Goal: Task Accomplishment & Management: Manage account settings

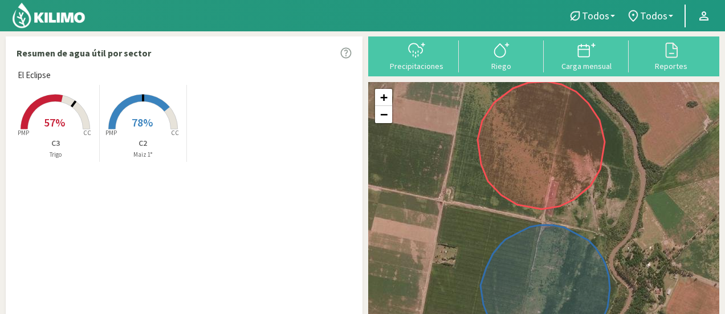
click at [58, 111] on rect at bounding box center [55, 130] width 91 height 91
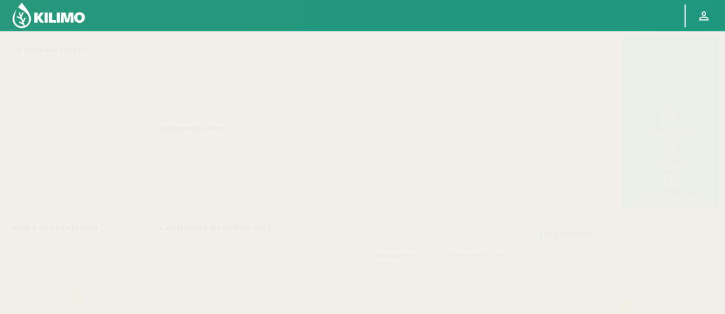
select select "1: Object"
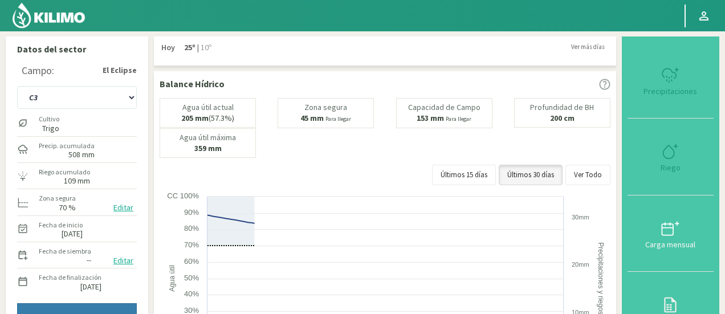
type input "5"
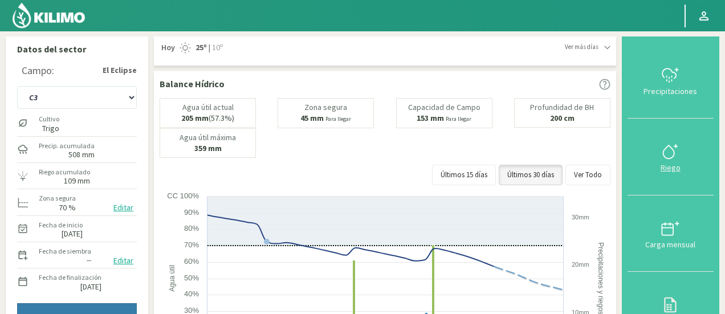
click at [670, 153] on icon at bounding box center [670, 152] width 18 height 18
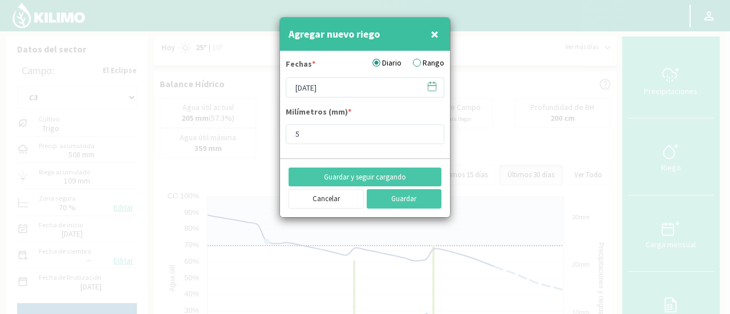
click at [434, 30] on span "×" at bounding box center [434, 34] width 8 height 19
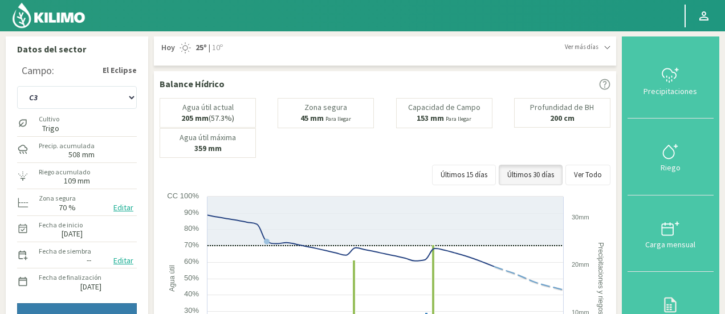
click at [59, 178] on label "109 mm" at bounding box center [64, 180] width 51 height 7
click at [72, 177] on label "109 mm" at bounding box center [77, 180] width 26 height 7
click at [667, 233] on icon at bounding box center [670, 228] width 18 height 18
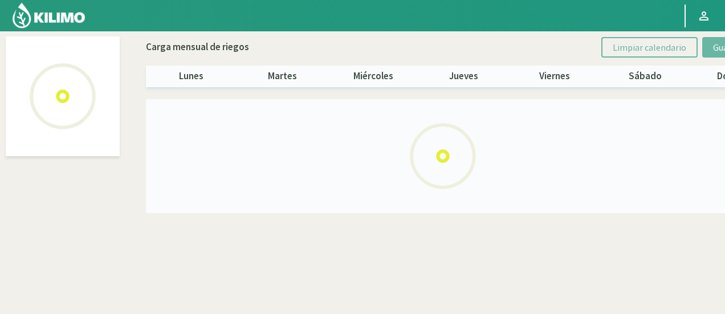
select select "1: Object"
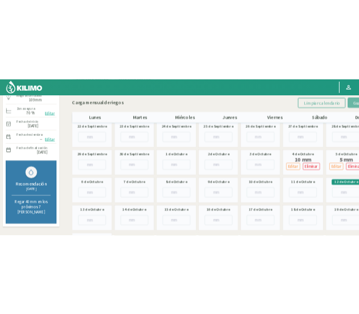
scroll to position [121, 0]
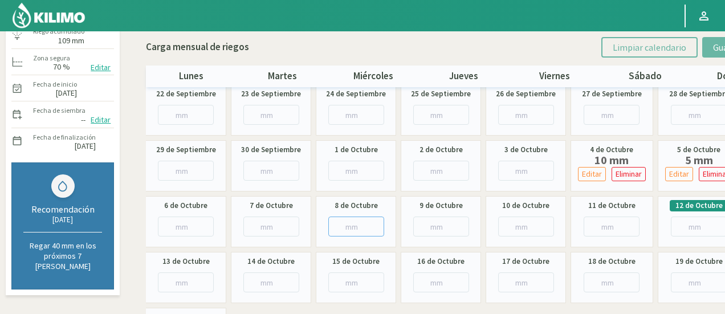
click at [356, 225] on input "number" at bounding box center [356, 227] width 56 height 20
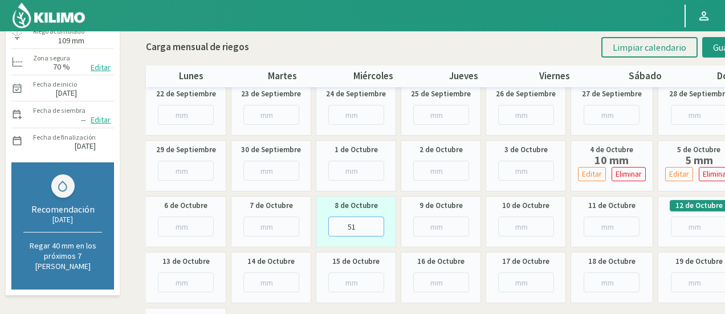
type input "5"
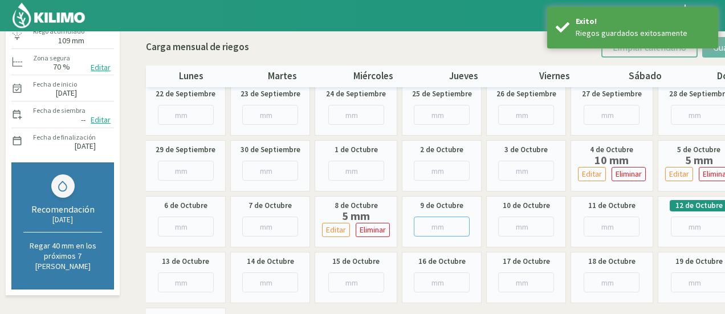
click at [439, 227] on input "number" at bounding box center [442, 227] width 56 height 20
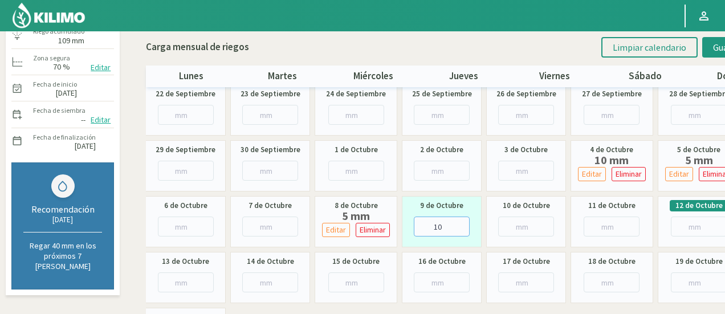
type input "10"
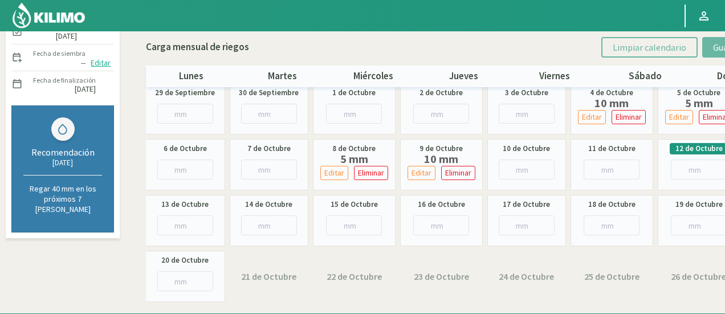
scroll to position [0, 0]
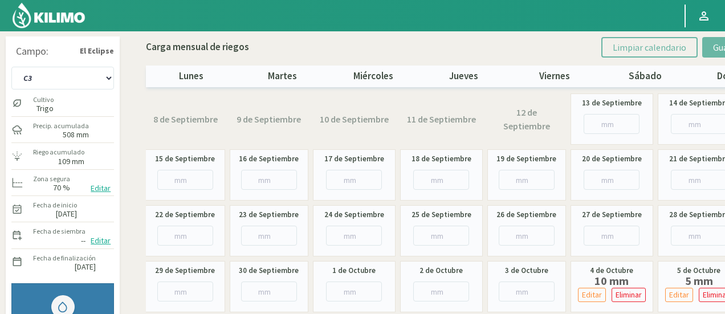
click at [71, 15] on img at bounding box center [48, 15] width 75 height 27
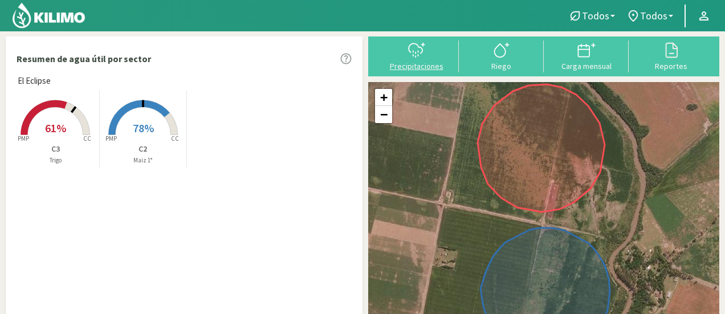
click at [412, 56] on icon at bounding box center [417, 50] width 18 height 18
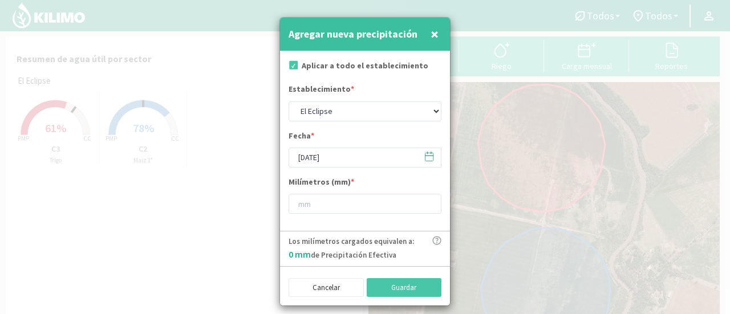
click at [430, 159] on icon at bounding box center [429, 156] width 11 height 11
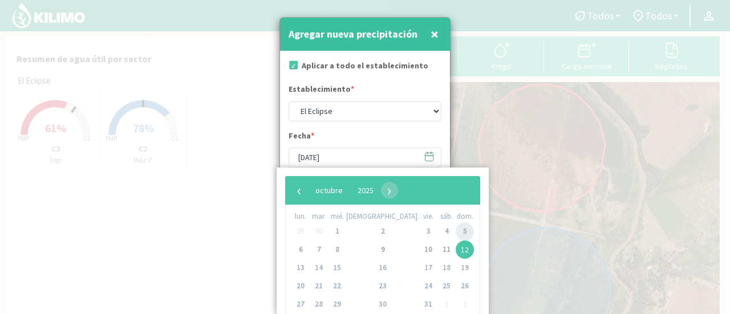
click at [456, 232] on span "5" at bounding box center [465, 231] width 18 height 18
type input "[DATE]"
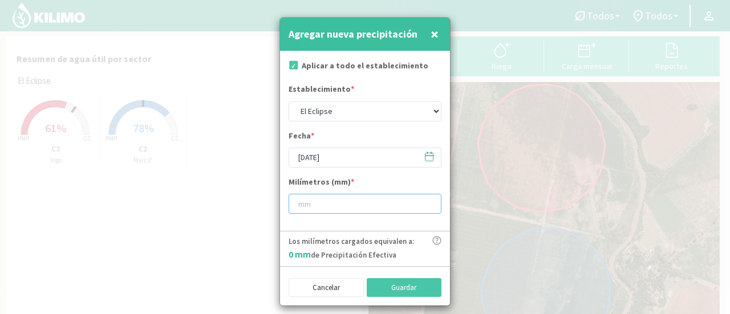
click at [304, 208] on input "number" at bounding box center [364, 204] width 153 height 20
type input "31"
click at [409, 286] on button "Guardar" at bounding box center [404, 287] width 75 height 19
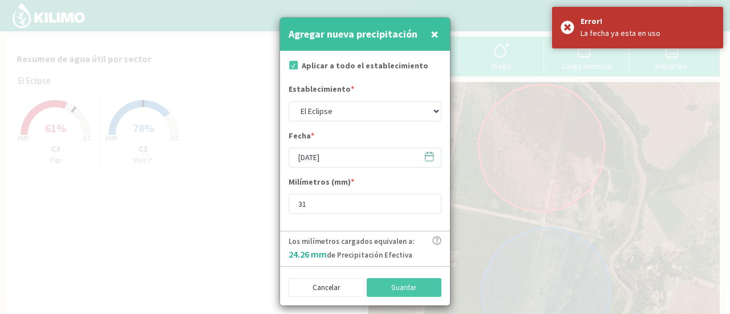
click at [436, 35] on span "×" at bounding box center [434, 34] width 8 height 19
type input "[DATE]"
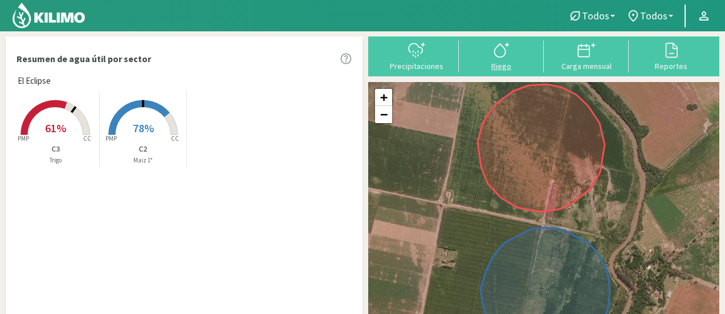
click at [495, 54] on icon at bounding box center [502, 50] width 18 height 18
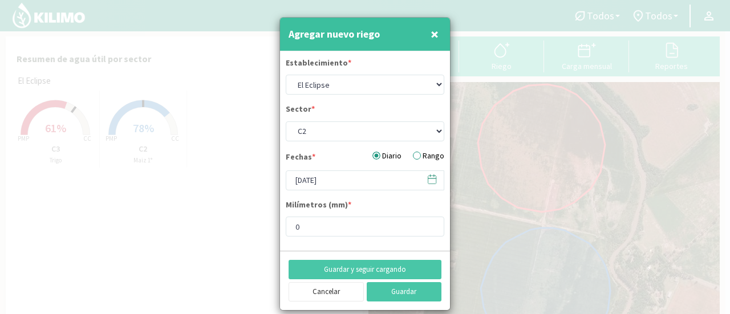
click at [433, 34] on span "×" at bounding box center [434, 34] width 8 height 19
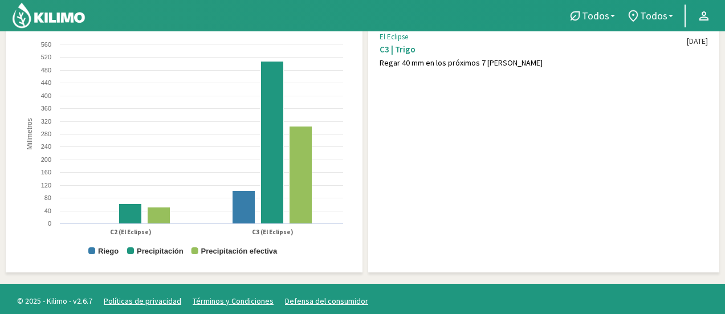
scroll to position [365, 0]
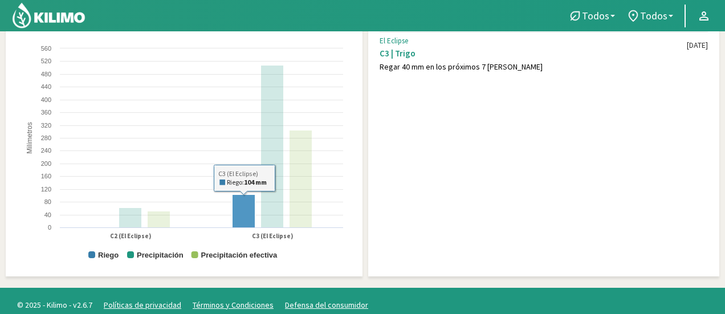
click at [245, 208] on rect at bounding box center [244, 211] width 23 height 33
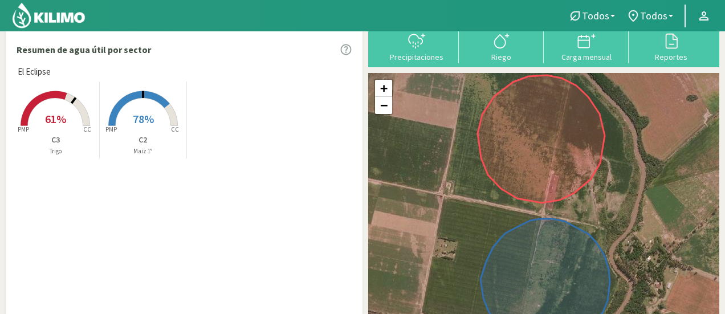
scroll to position [0, 0]
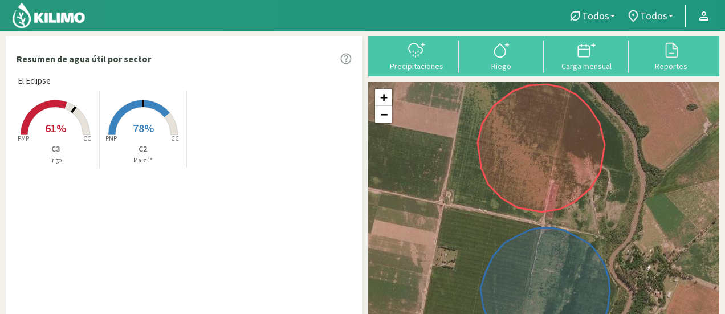
click at [662, 13] on span "Todos" at bounding box center [653, 16] width 27 height 12
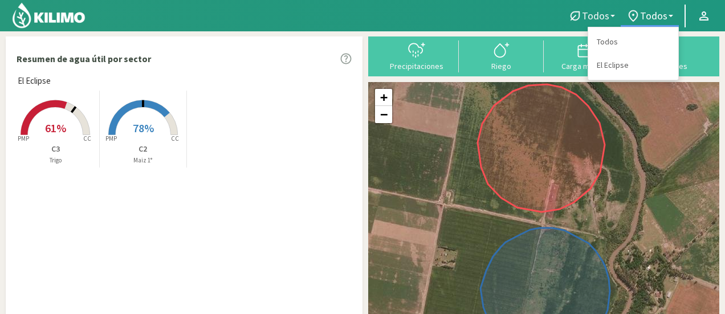
click at [615, 15] on b at bounding box center [613, 16] width 5 height 2
